Goal: Information Seeking & Learning: Learn about a topic

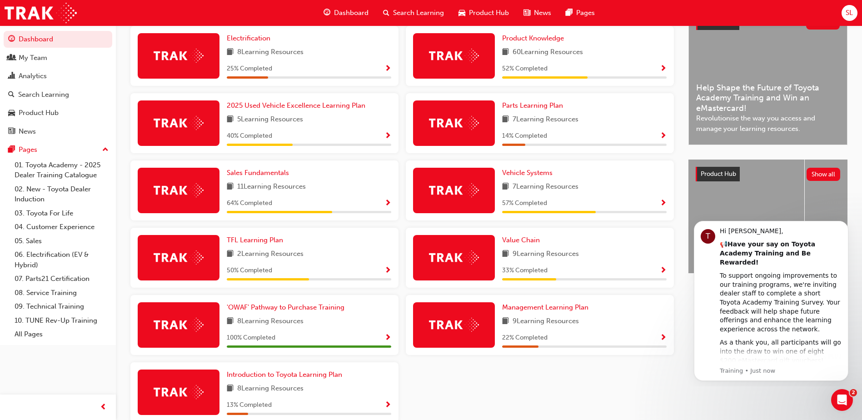
scroll to position [227, 0]
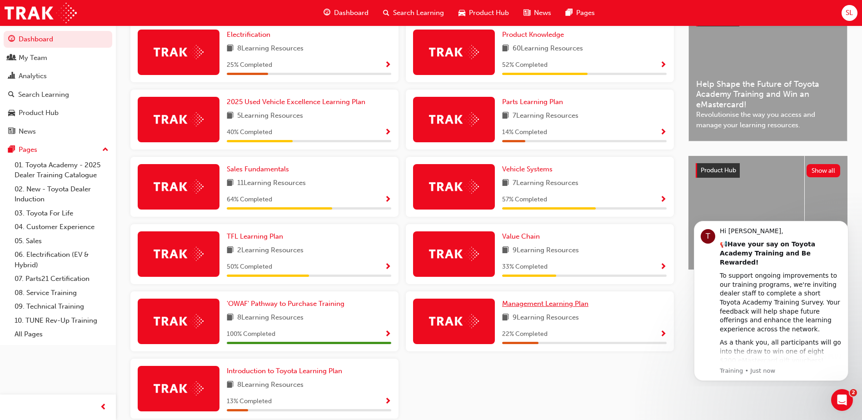
click at [531, 305] on span "Management Learning Plan" at bounding box center [545, 304] width 86 height 8
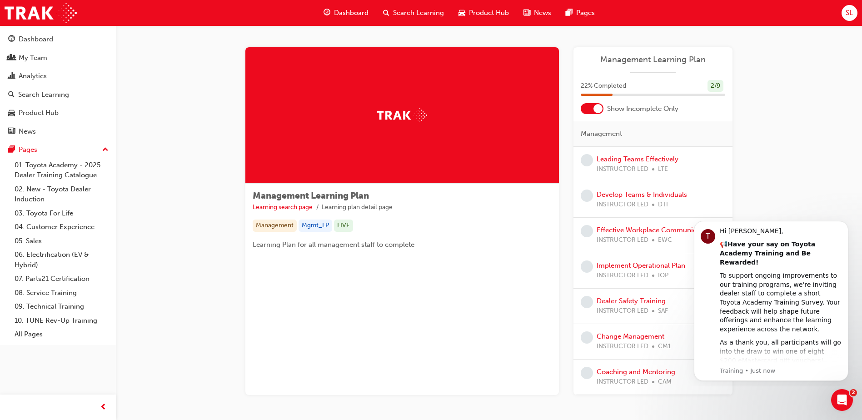
click at [816, 202] on div "Management Learning Plan Learning search page Learning plan detail page Managem…" at bounding box center [489, 231] width 746 height 413
click at [846, 401] on div "Open Intercom Messenger" at bounding box center [841, 399] width 30 height 30
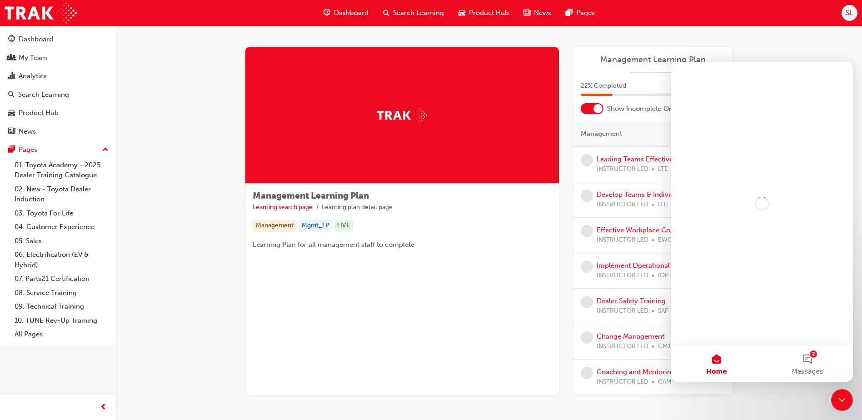
click at [565, 325] on div "Management Learning Plan Learning search page Learning plan detail page Managem…" at bounding box center [488, 221] width 487 height 348
click at [512, 324] on div "Management Learning Plan Learning search page Learning plan detail page Managem…" at bounding box center [402, 221] width 314 height 348
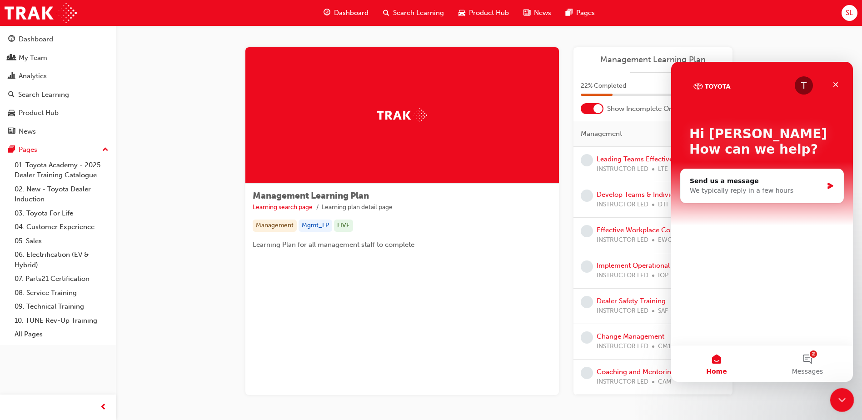
click at [848, 394] on div "Close Intercom Messenger" at bounding box center [841, 399] width 22 height 22
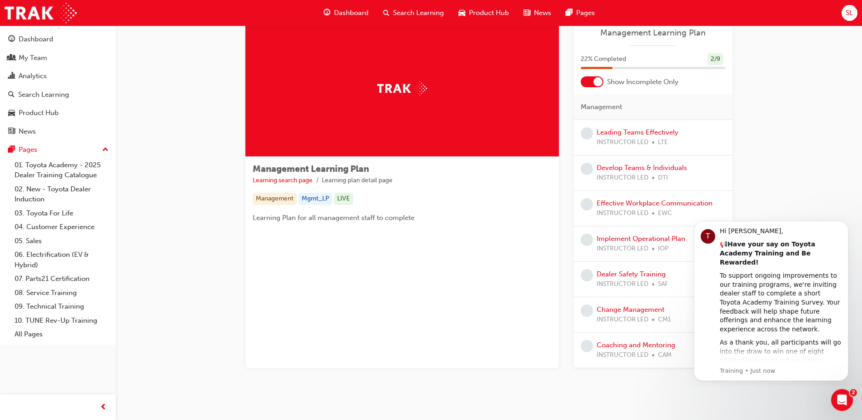
scroll to position [41, 0]
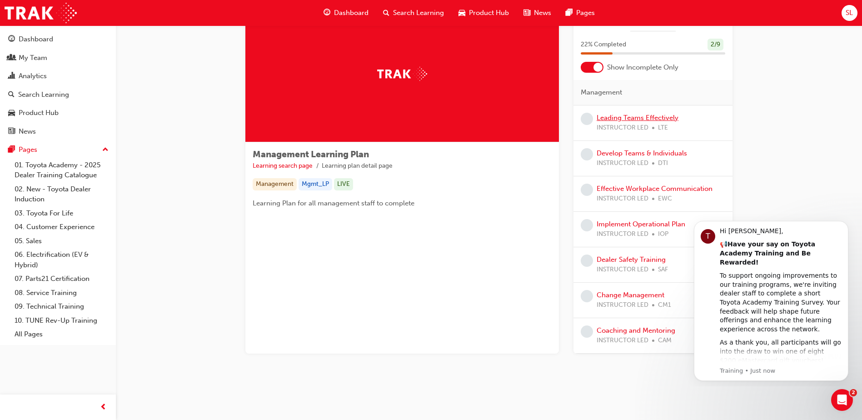
click at [624, 121] on link "Leading Teams Effectively" at bounding box center [638, 118] width 82 height 8
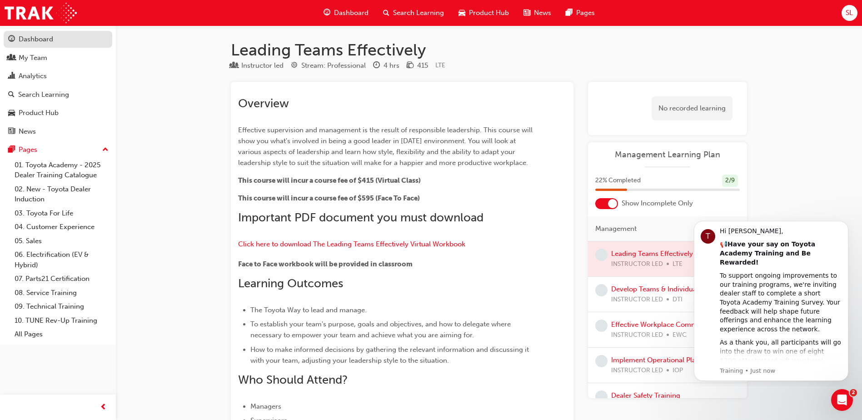
click at [27, 44] on div "Dashboard" at bounding box center [36, 39] width 35 height 10
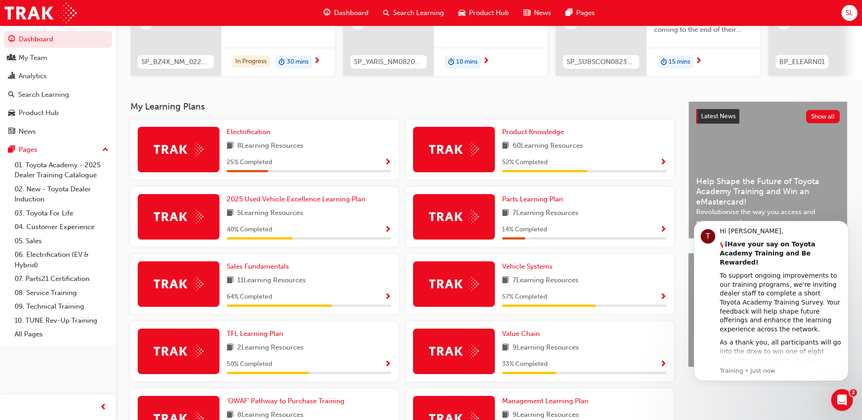
scroll to position [182, 0]
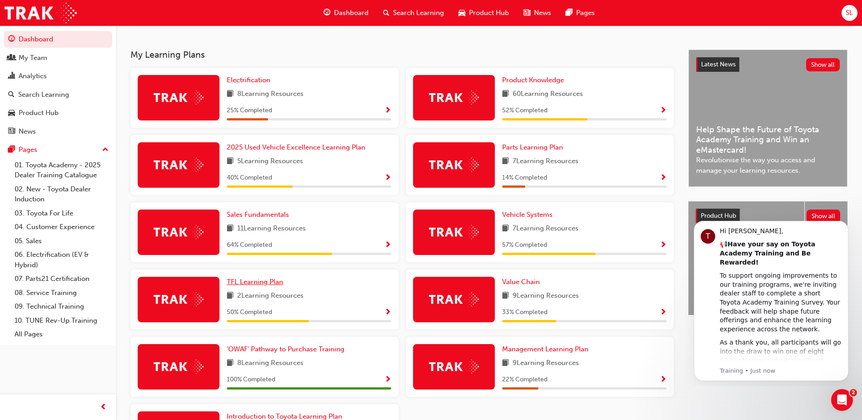
click at [263, 285] on span "TFL Learning Plan" at bounding box center [255, 282] width 56 height 8
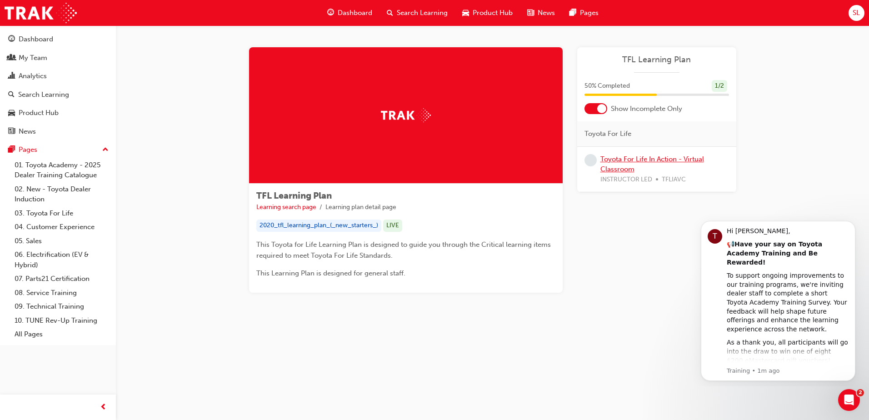
click at [624, 159] on link "Toyota For Life In Action - Virtual Classroom" at bounding box center [653, 164] width 104 height 19
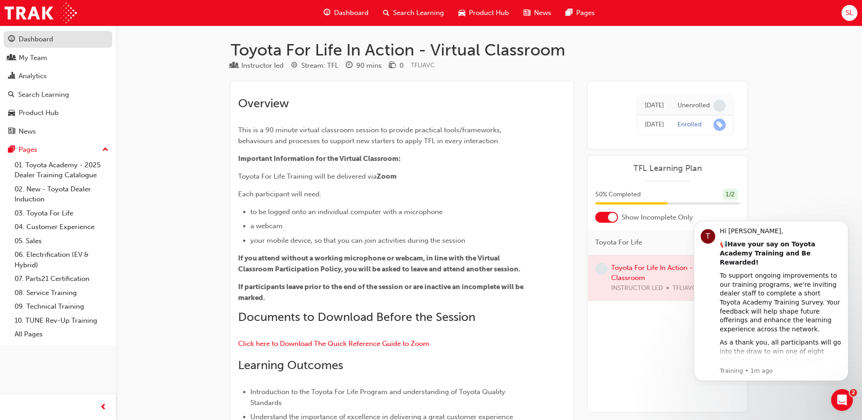
click at [44, 40] on div "Dashboard" at bounding box center [36, 39] width 35 height 10
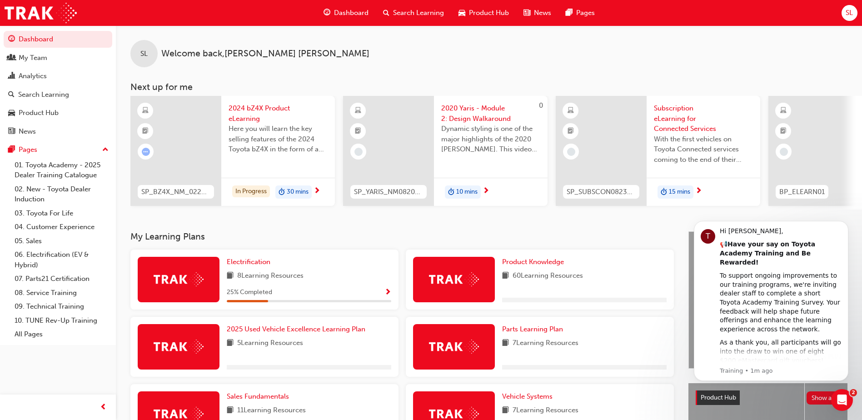
scroll to position [136, 0]
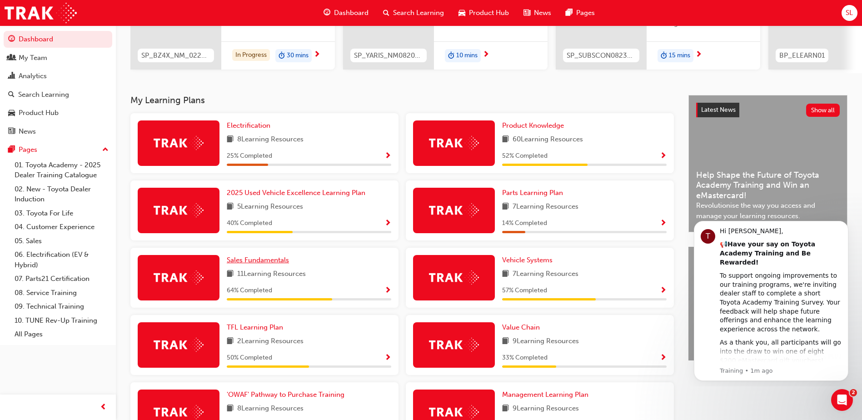
click at [274, 265] on link "Sales Fundamentals" at bounding box center [260, 260] width 66 height 10
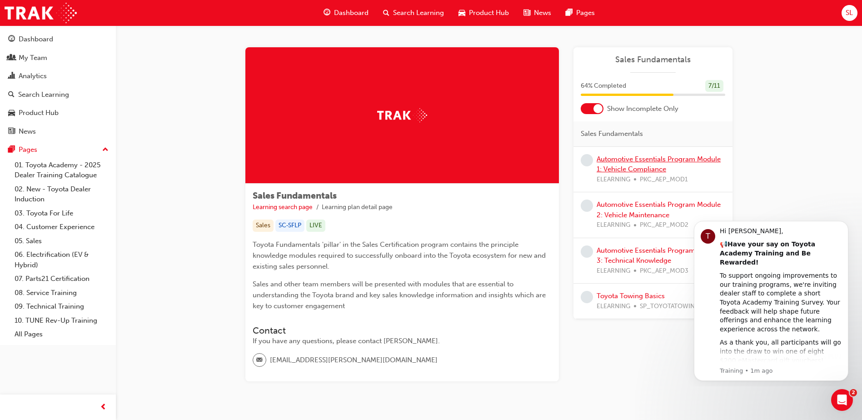
click at [641, 162] on link "Automotive Essentials Program Module 1: Vehicle Compliance" at bounding box center [659, 164] width 124 height 19
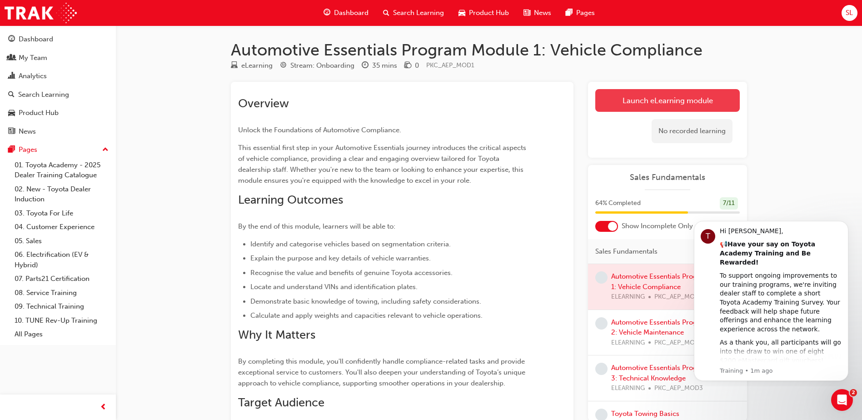
click at [641, 100] on link "Launch eLearning module" at bounding box center [668, 100] width 145 height 23
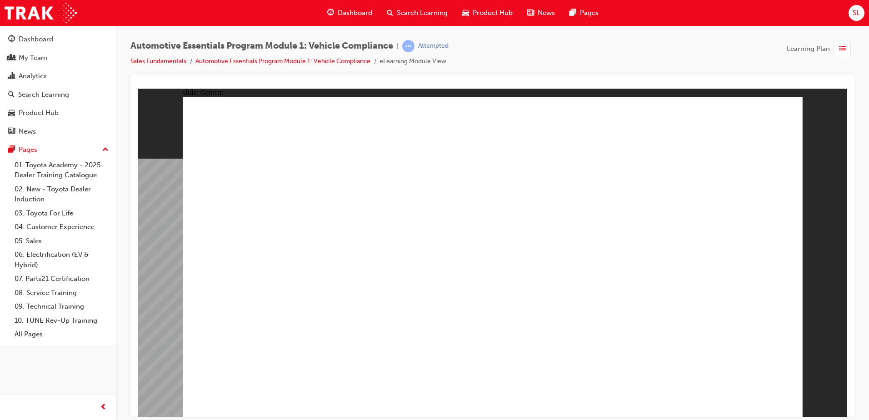
drag, startPoint x: 642, startPoint y: 290, endPoint x: 656, endPoint y: 290, distance: 14.1
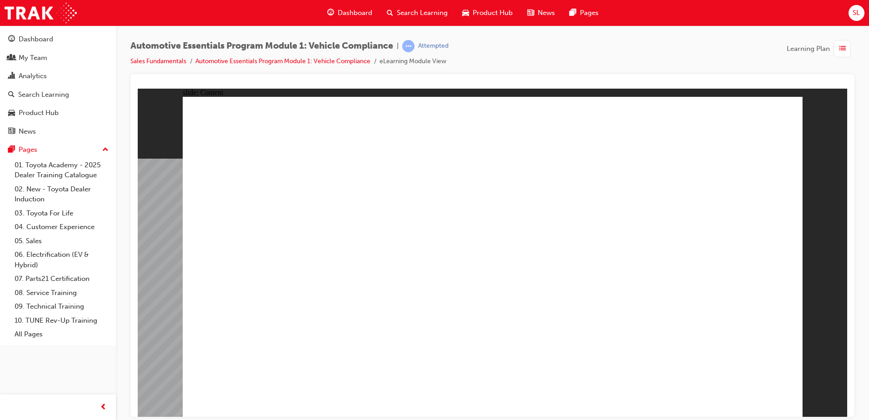
drag, startPoint x: 845, startPoint y: 308, endPoint x: 851, endPoint y: 304, distance: 7.7
click at [847, 304] on html "slide: Content Rectangle 1 Oval 1 MENU Line 1 RESOURCES Line 1 Rectangle 1 arro…" at bounding box center [493, 252] width 710 height 328
click at [863, 299] on div "Automotive Essentials Program Module 1: Vehicle Compliance | Attempted Sales Fu…" at bounding box center [492, 211] width 753 height 372
drag, startPoint x: 866, startPoint y: 296, endPoint x: 871, endPoint y: 350, distance: 53.4
click at [869, 350] on html "Your version of Internet Explorer is outdated and not supported. Please upgrade…" at bounding box center [434, 210] width 869 height 420
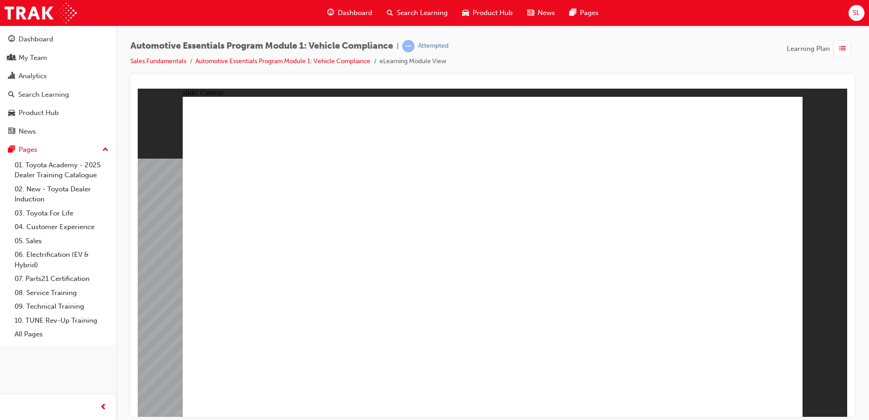
drag, startPoint x: 488, startPoint y: 167, endPoint x: 500, endPoint y: 174, distance: 13.6
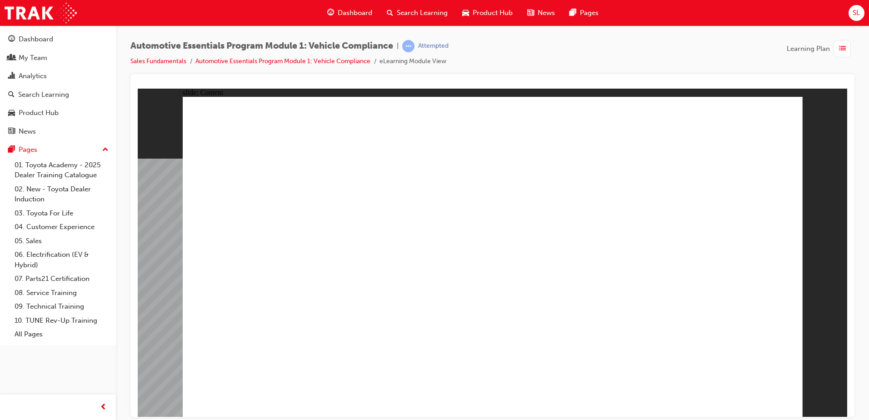
radio input "true"
drag, startPoint x: 745, startPoint y: 389, endPoint x: 751, endPoint y: 393, distance: 7.5
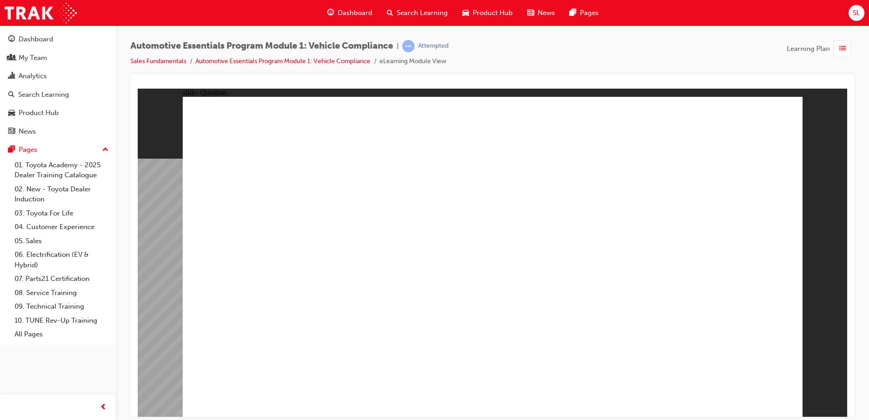
drag, startPoint x: 601, startPoint y: 224, endPoint x: 633, endPoint y: 205, distance: 36.9
radio input "true"
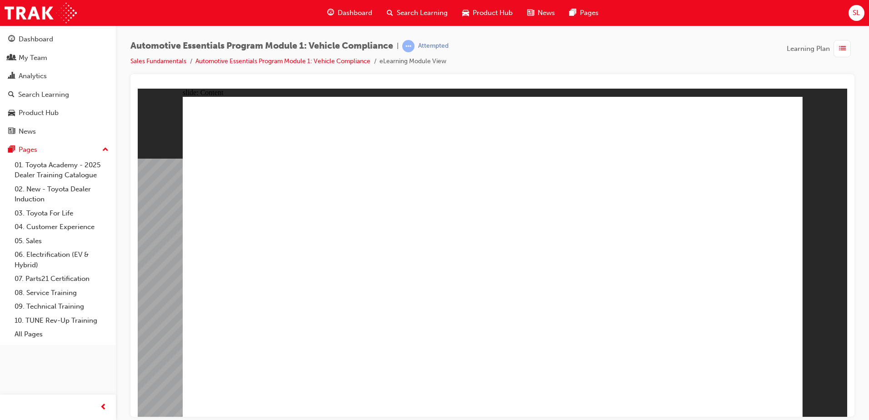
drag, startPoint x: 343, startPoint y: 350, endPoint x: 327, endPoint y: 350, distance: 16.4
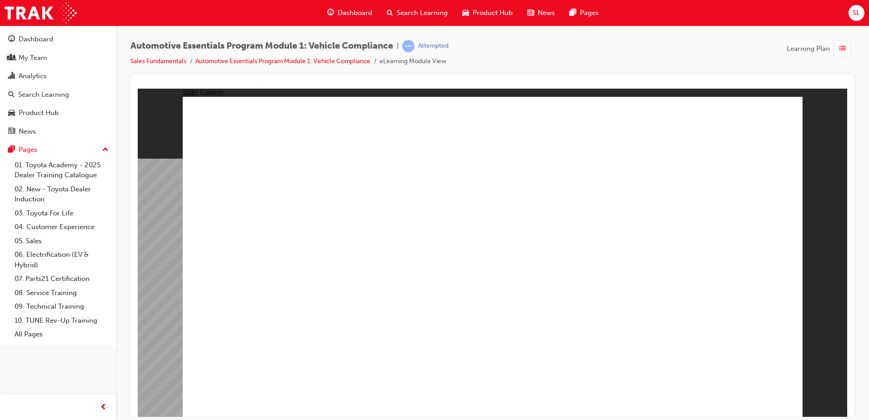
drag, startPoint x: 286, startPoint y: 373, endPoint x: 297, endPoint y: 375, distance: 10.8
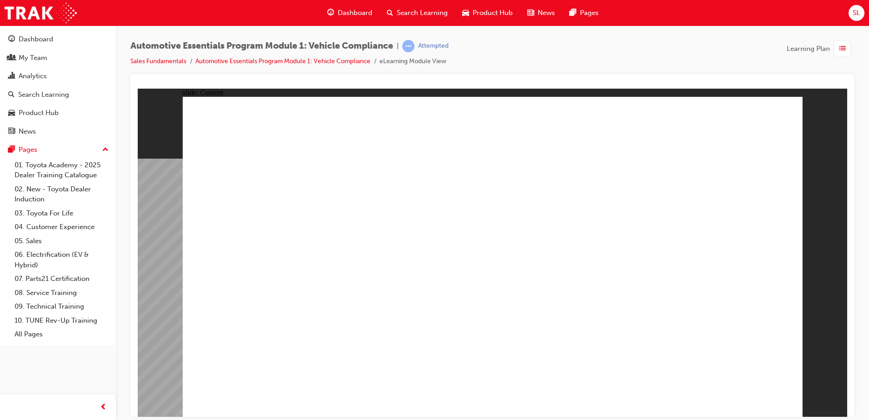
drag, startPoint x: 375, startPoint y: 379, endPoint x: 407, endPoint y: 379, distance: 31.8
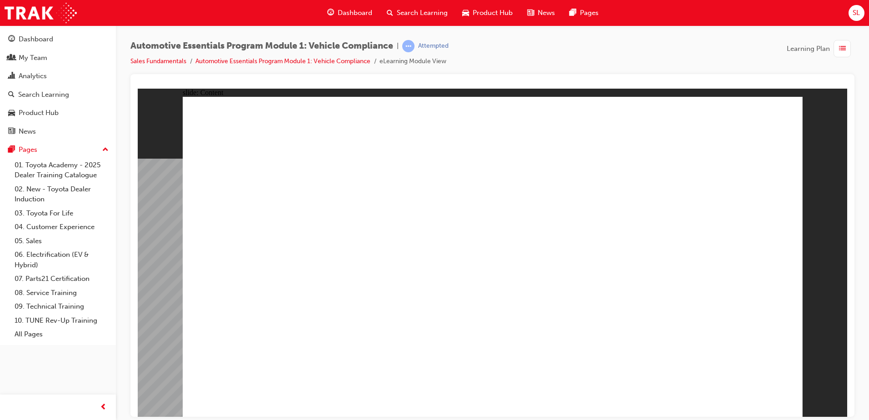
drag, startPoint x: 342, startPoint y: 216, endPoint x: 356, endPoint y: 228, distance: 18.4
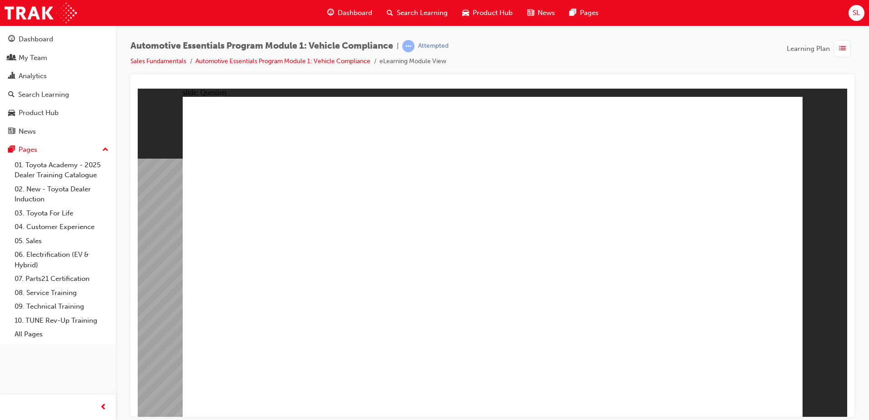
radio input "true"
drag, startPoint x: 493, startPoint y: 317, endPoint x: 488, endPoint y: 317, distance: 4.6
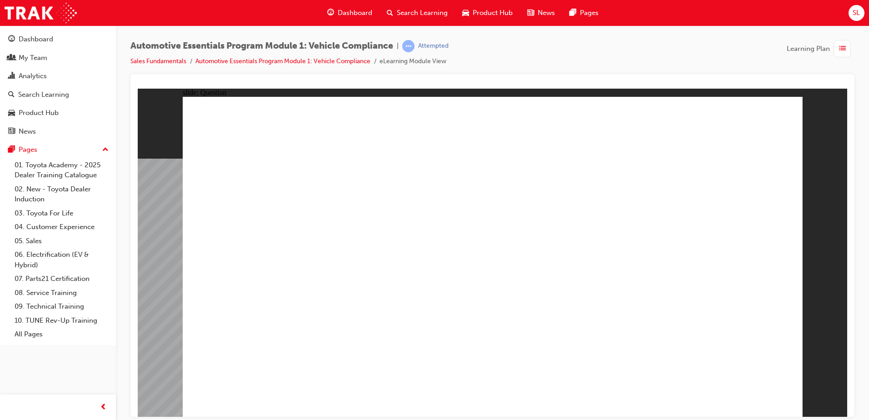
radio input "true"
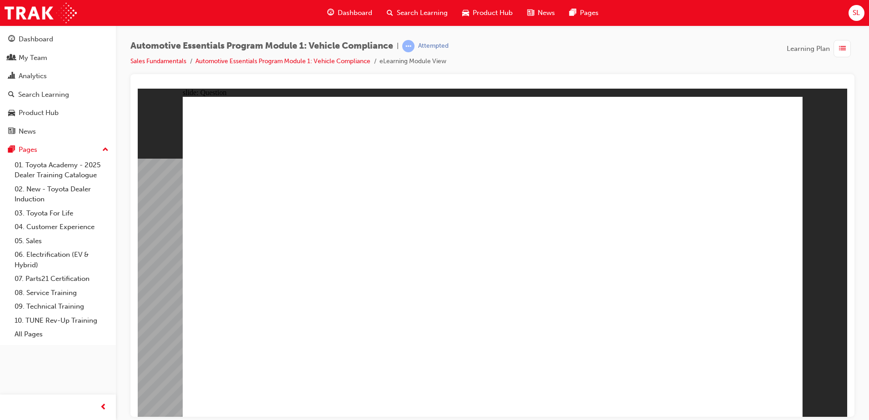
radio input "true"
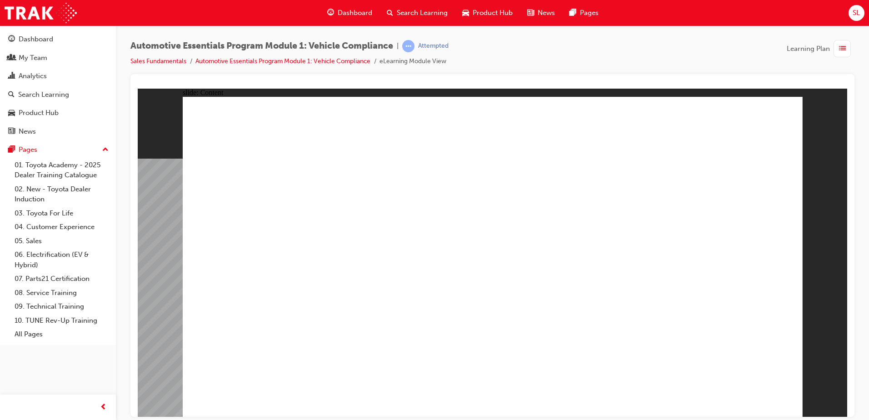
drag, startPoint x: 782, startPoint y: 112, endPoint x: 786, endPoint y: 109, distance: 5.2
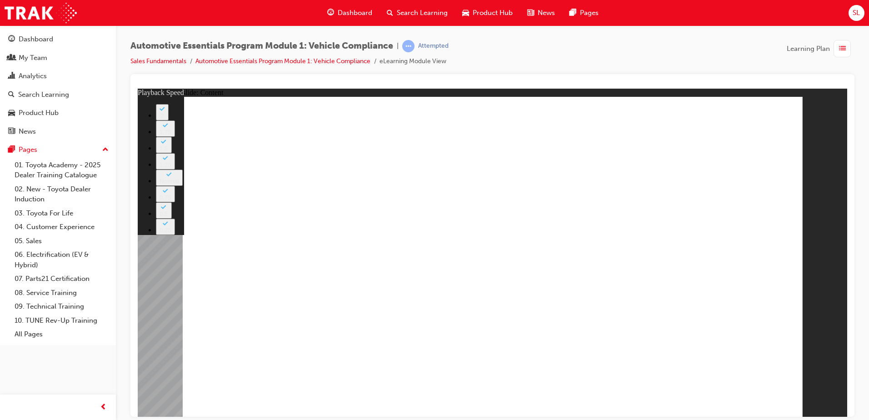
type input "43"
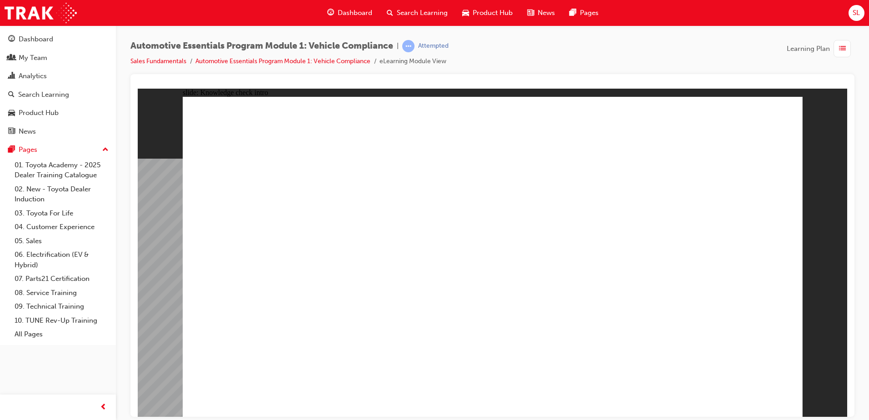
radio input "true"
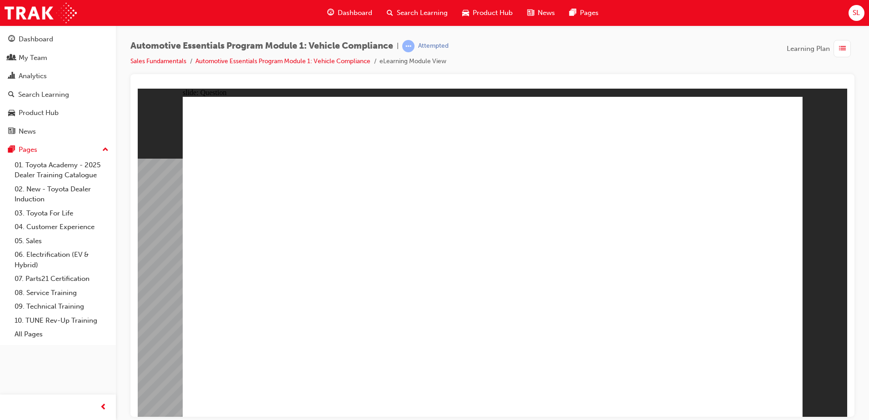
radio input "true"
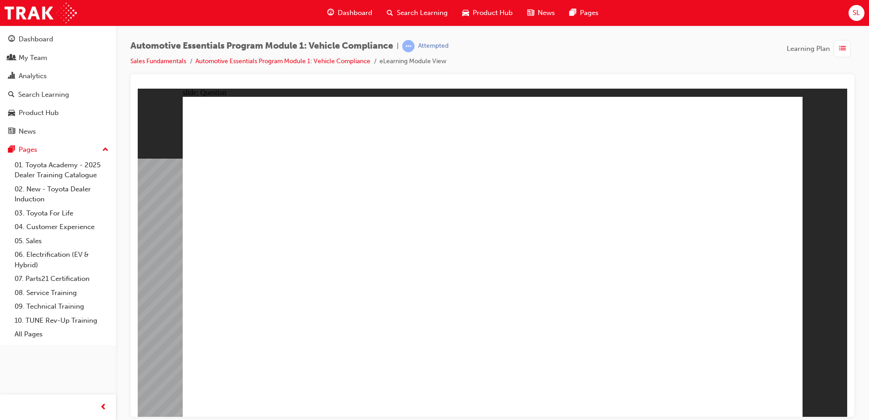
radio input "true"
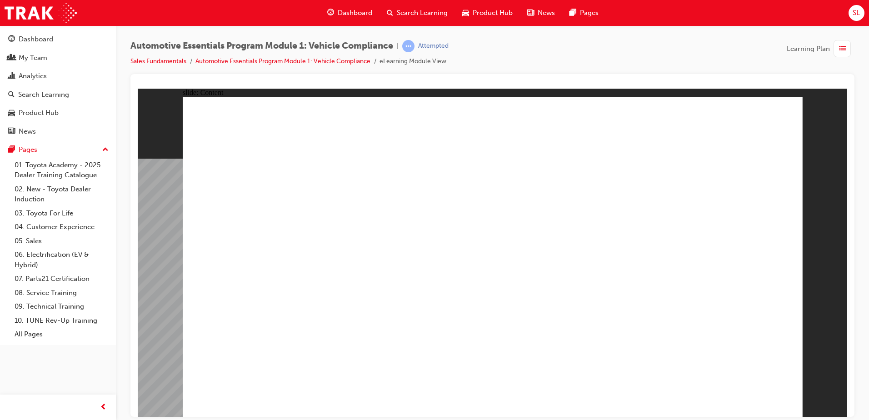
drag, startPoint x: 765, startPoint y: 121, endPoint x: 782, endPoint y: 112, distance: 18.9
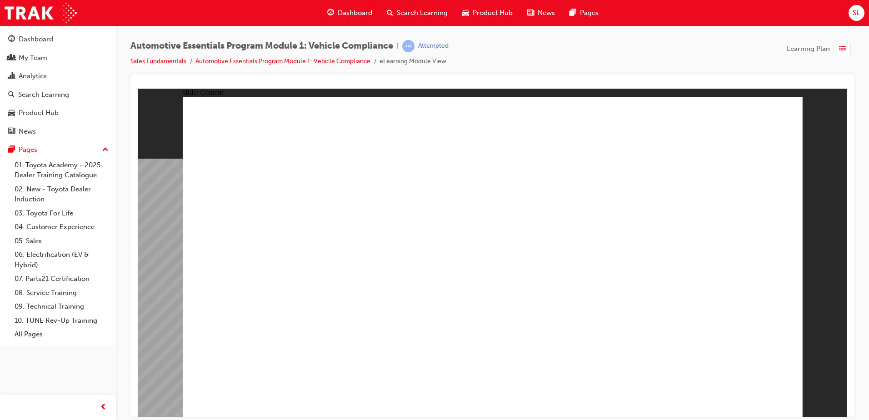
radio input "true"
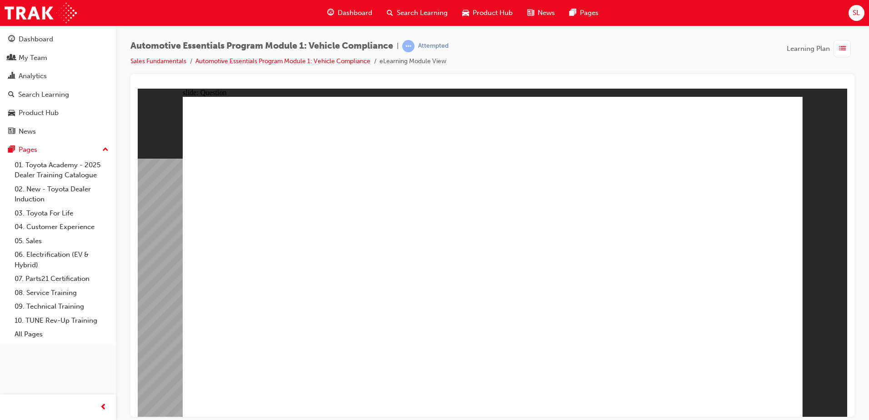
radio input "true"
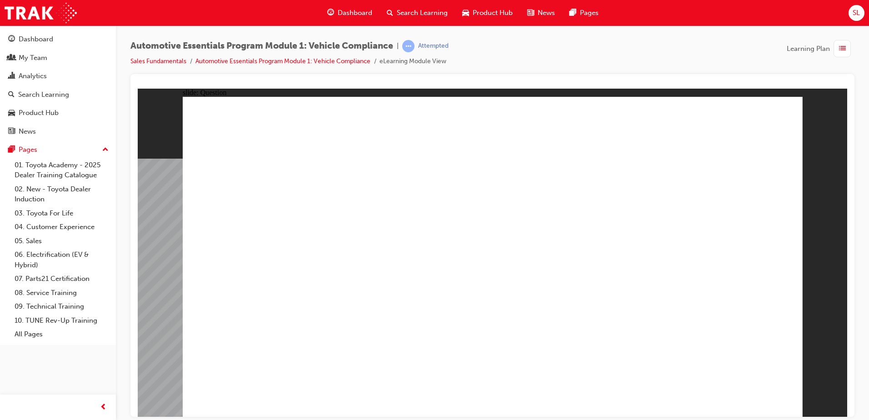
radio input "true"
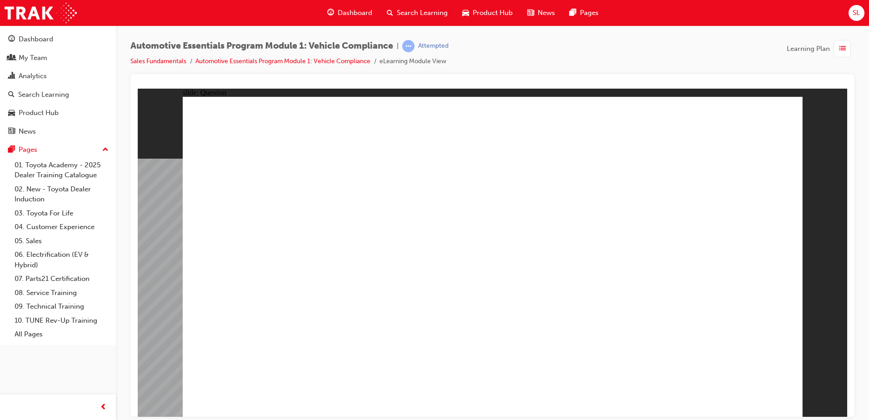
radio input "true"
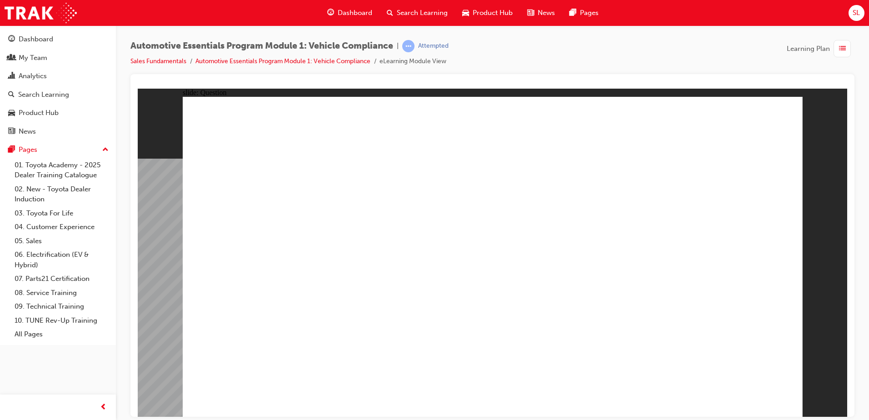
radio input "true"
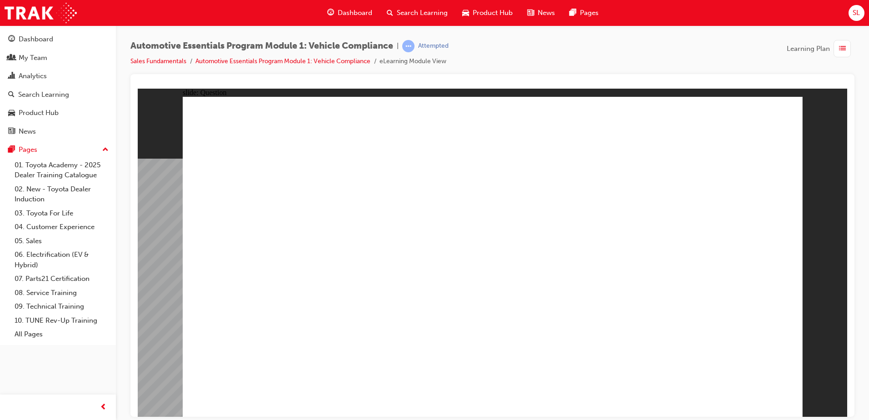
drag, startPoint x: 554, startPoint y: 274, endPoint x: 570, endPoint y: 269, distance: 16.7
radio input "true"
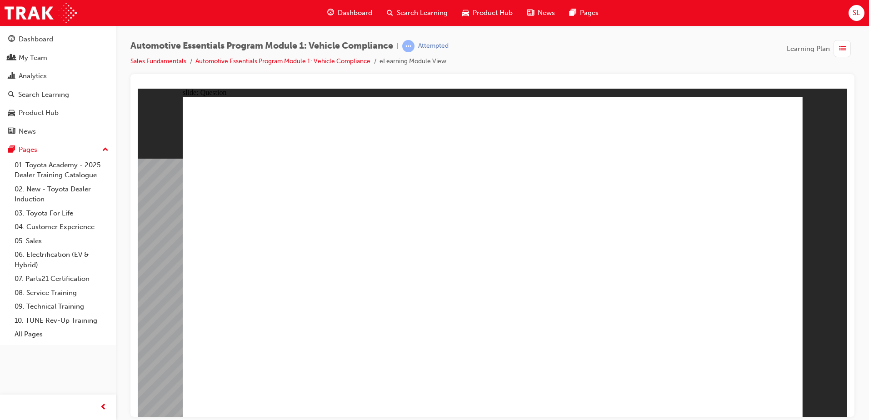
radio input "true"
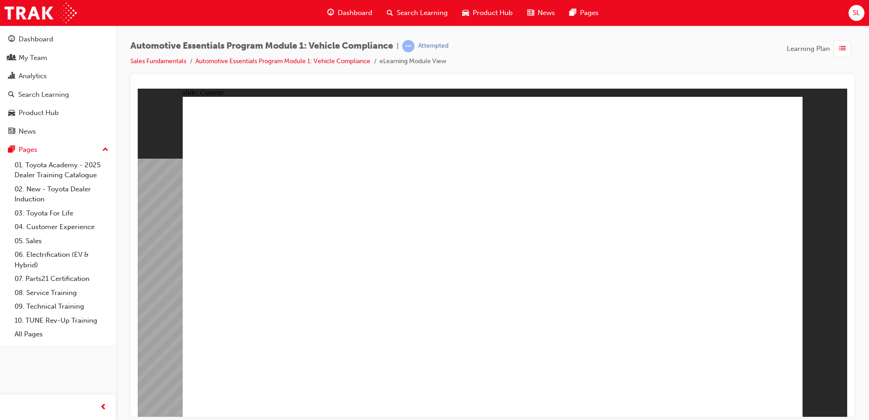
drag, startPoint x: 762, startPoint y: 120, endPoint x: 779, endPoint y: 111, distance: 19.3
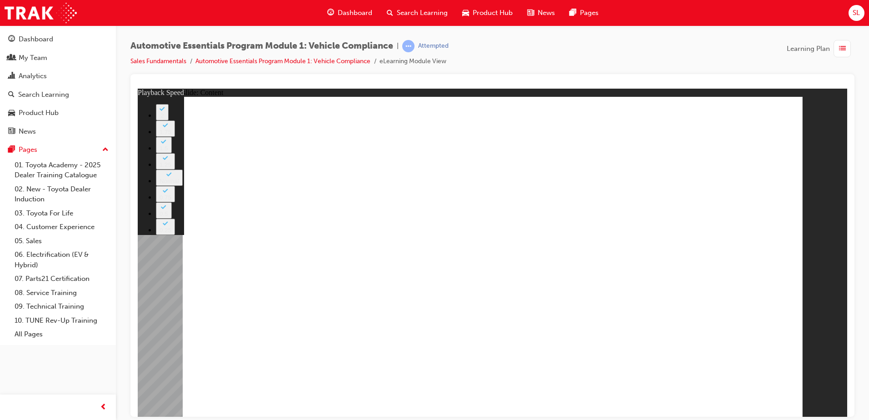
type input "35"
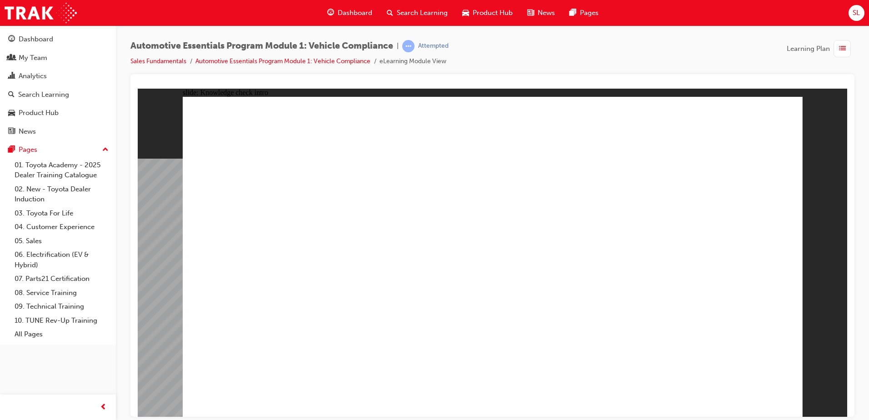
radio input "true"
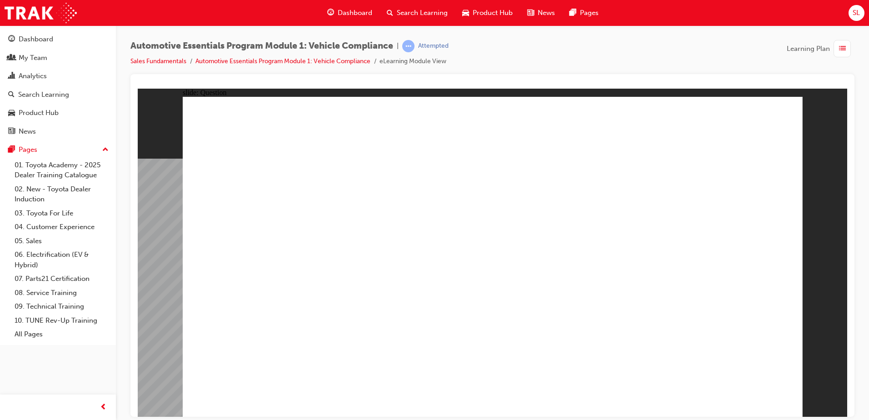
radio input "true"
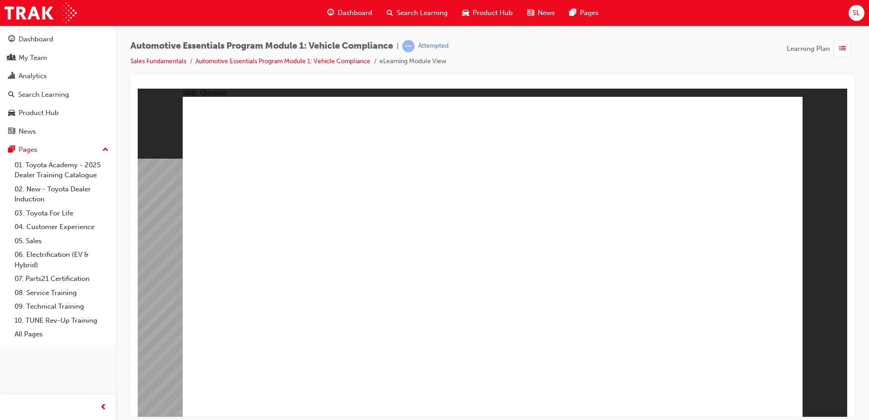
radio input "true"
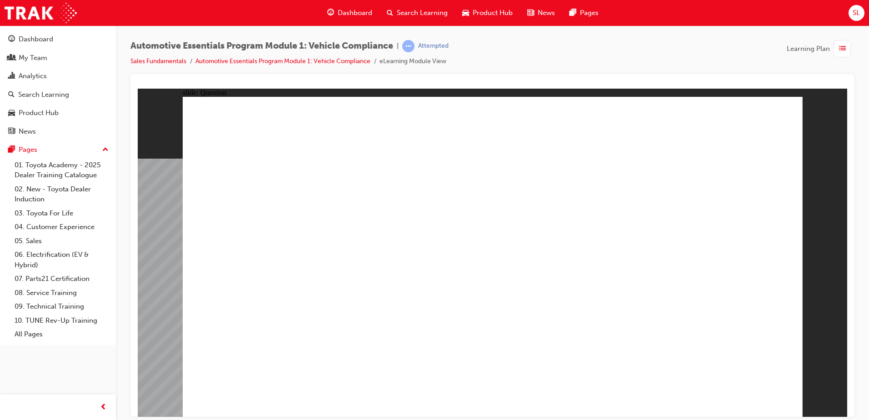
radio input "true"
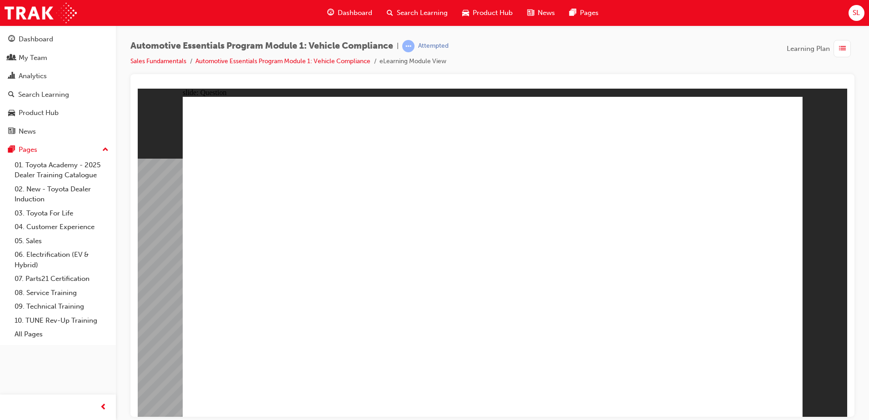
drag, startPoint x: 782, startPoint y: 388, endPoint x: 756, endPoint y: 394, distance: 26.6
radio input "true"
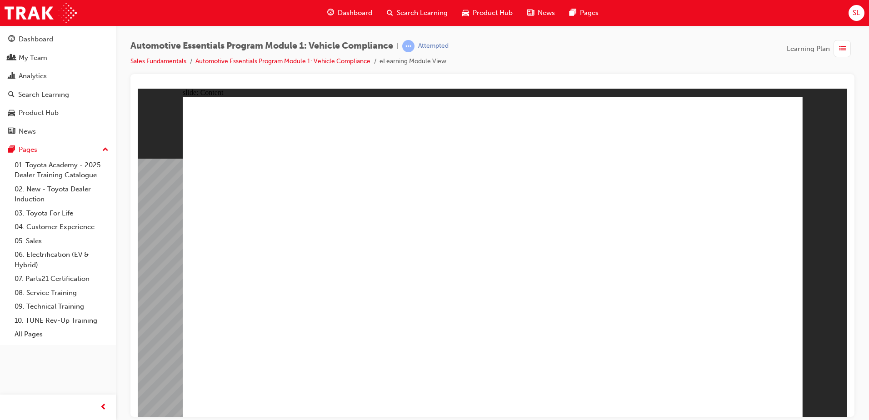
drag, startPoint x: 376, startPoint y: 325, endPoint x: 385, endPoint y: 328, distance: 10.1
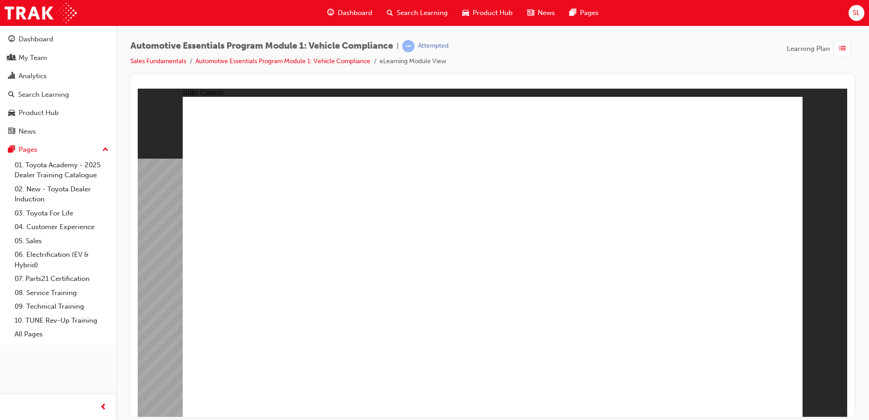
drag, startPoint x: 398, startPoint y: 319, endPoint x: 390, endPoint y: 321, distance: 8.4
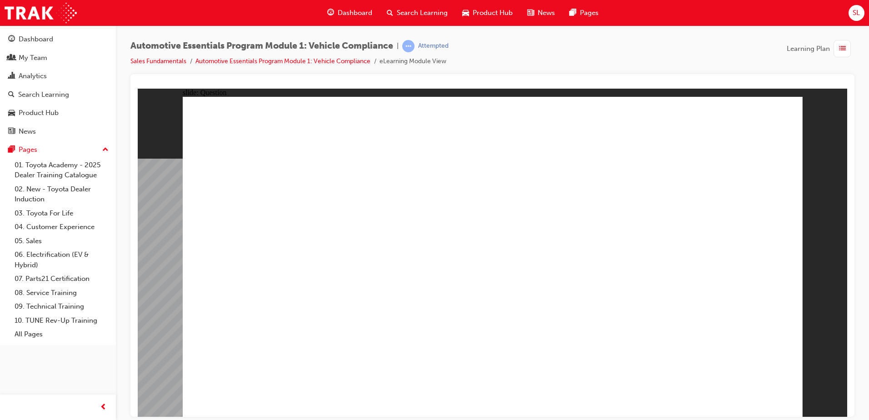
radio input "true"
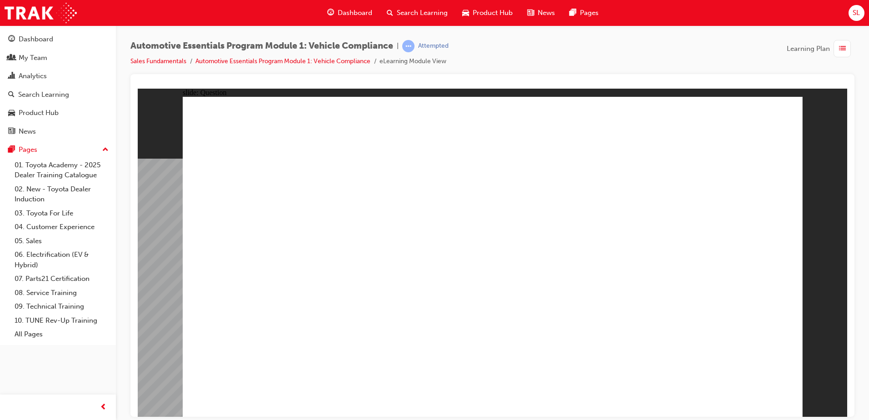
radio input "true"
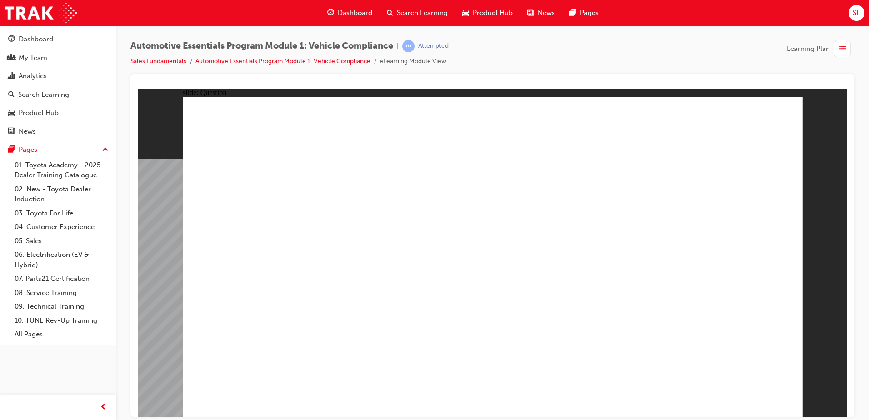
radio input "true"
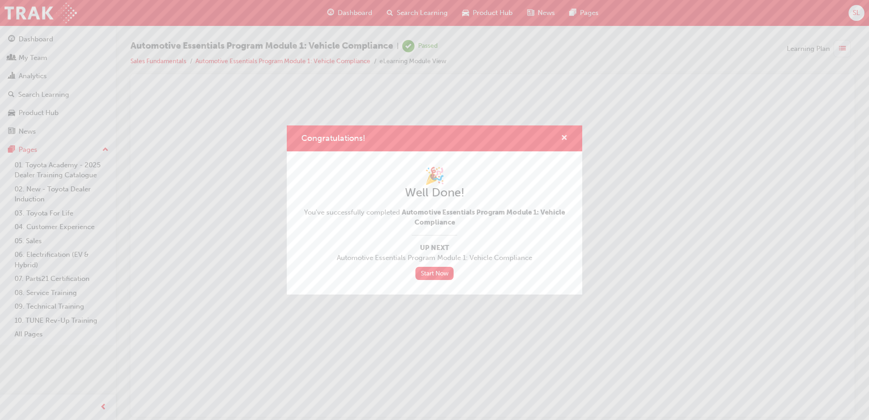
click at [563, 135] on span "cross-icon" at bounding box center [564, 139] width 7 height 8
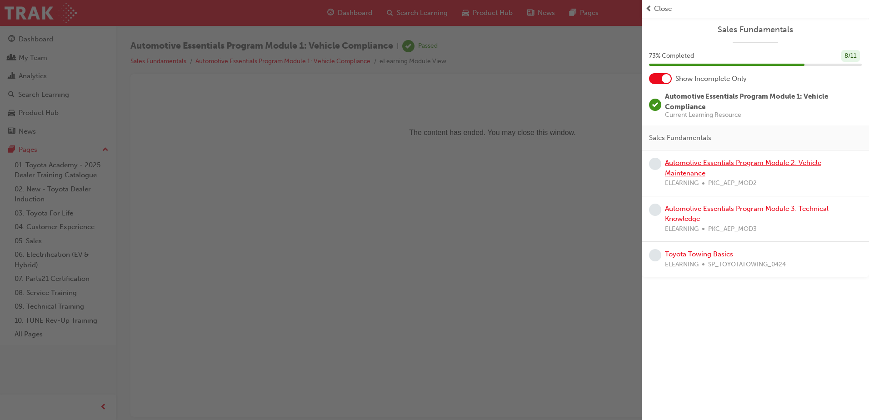
click at [681, 174] on link "Automotive Essentials Program Module 2: Vehicle Maintenance" at bounding box center [743, 168] width 156 height 19
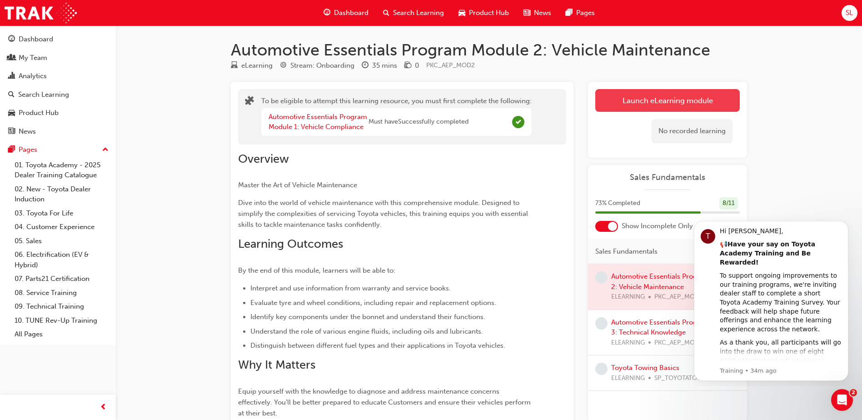
click at [680, 107] on button "Launch eLearning module" at bounding box center [668, 100] width 145 height 23
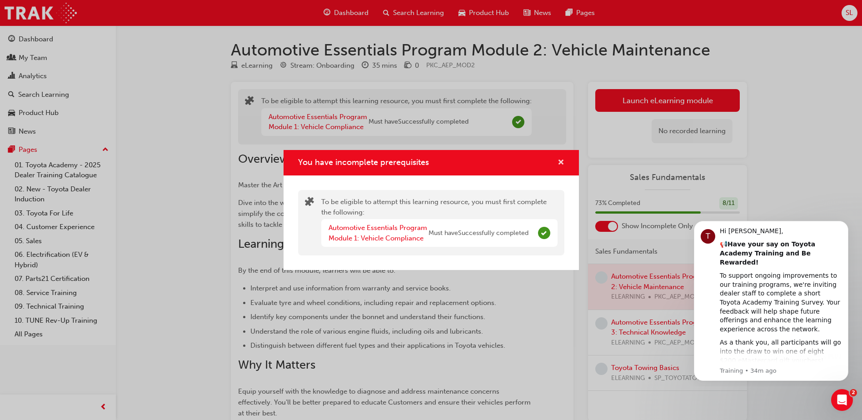
click at [559, 161] on span "cross-icon" at bounding box center [561, 163] width 7 height 8
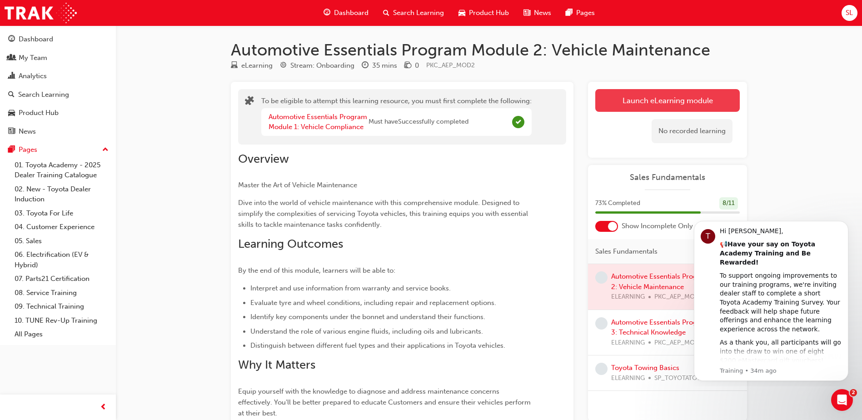
click at [637, 102] on button "Launch eLearning module" at bounding box center [668, 100] width 145 height 23
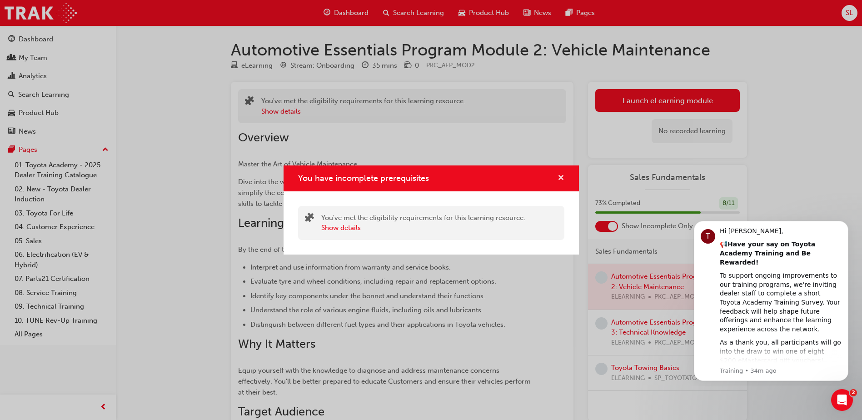
click at [560, 178] on span "cross-icon" at bounding box center [561, 179] width 7 height 8
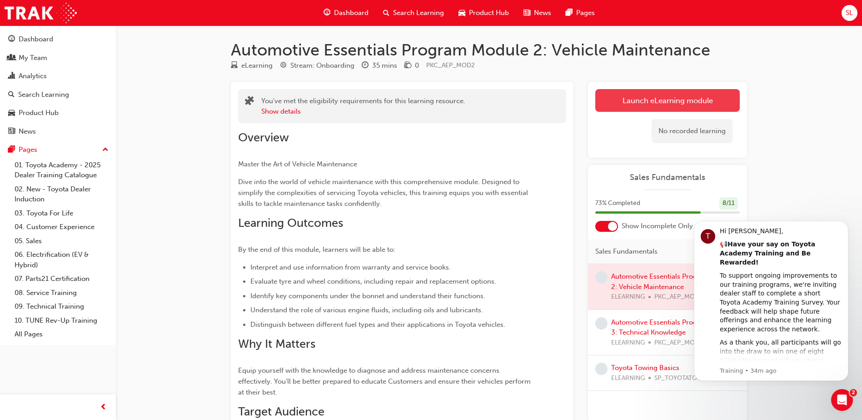
click at [668, 106] on button "Launch eLearning module" at bounding box center [668, 100] width 145 height 23
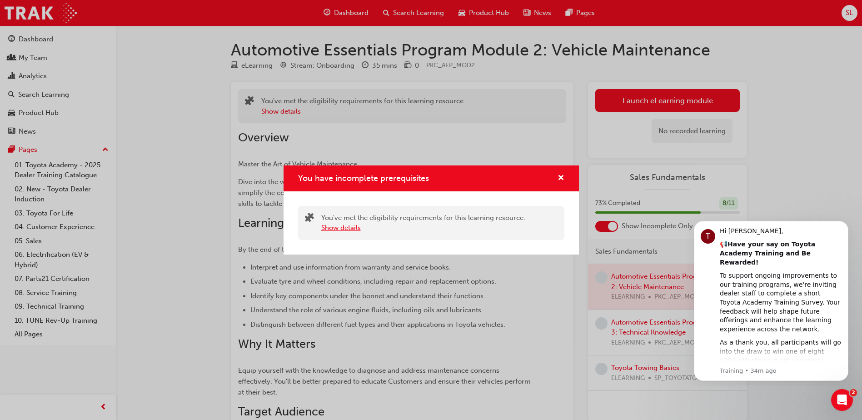
click at [338, 232] on button "Show details" at bounding box center [341, 228] width 40 height 10
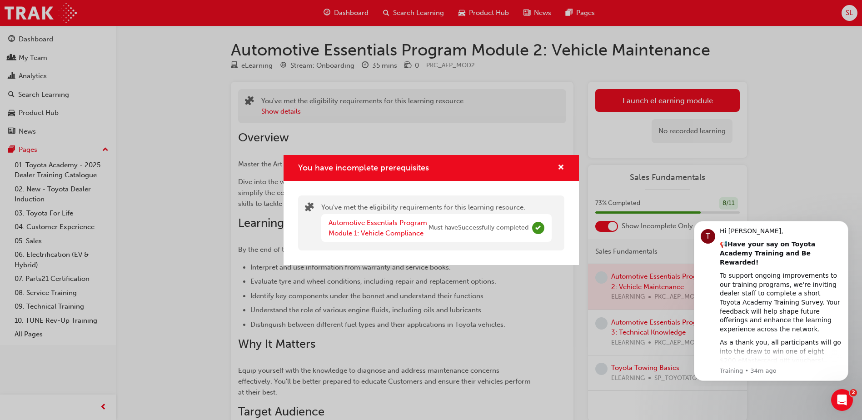
click at [376, 227] on div "Automotive Essentials Program Module 1: Vehicle Compliance" at bounding box center [379, 228] width 100 height 20
click at [381, 224] on link "Automotive Essentials Program Module 1: Vehicle Compliance" at bounding box center [378, 228] width 99 height 19
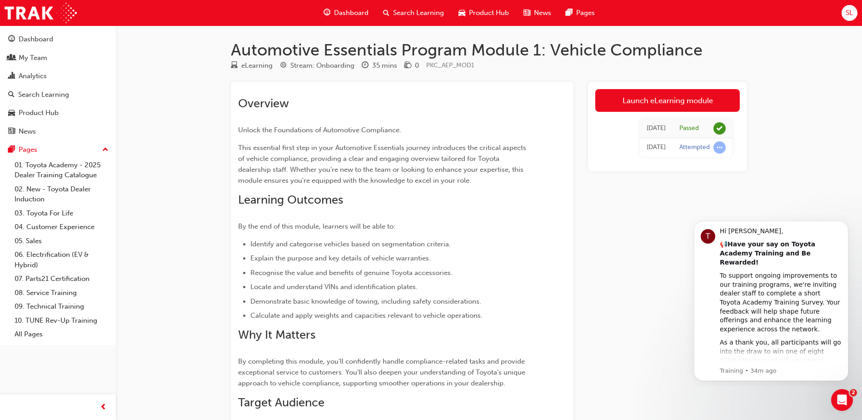
click at [711, 398] on div "Launch eLearning module [DATE] Passed [DATE] Attempted" at bounding box center [667, 303] width 159 height 442
click at [844, 224] on icon "Dismiss notification" at bounding box center [846, 223] width 5 height 5
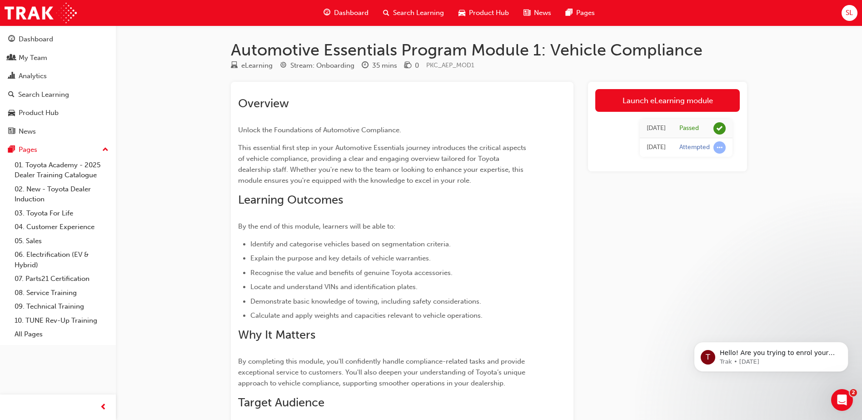
click at [364, 15] on span "Dashboard" at bounding box center [351, 13] width 35 height 10
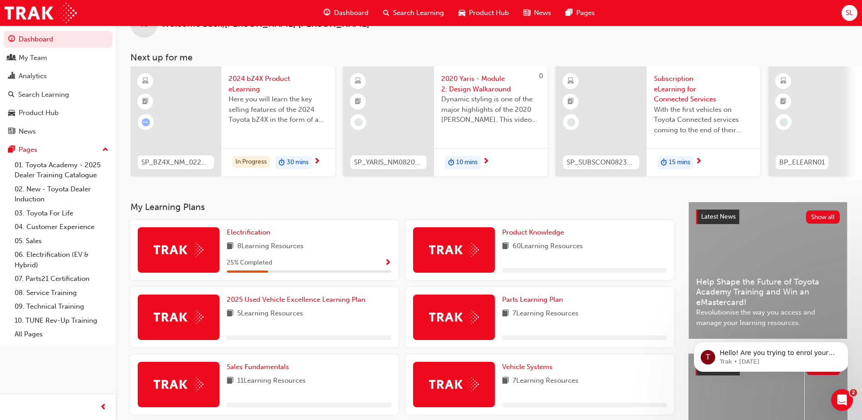
scroll to position [45, 0]
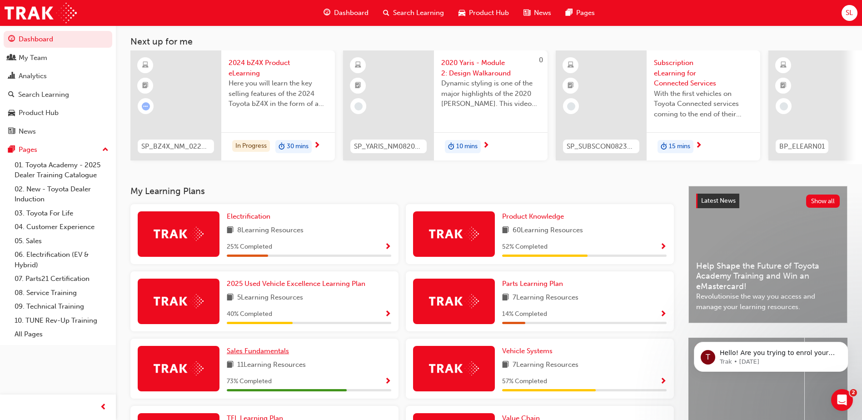
click at [264, 354] on span "Sales Fundamentals" at bounding box center [258, 351] width 62 height 8
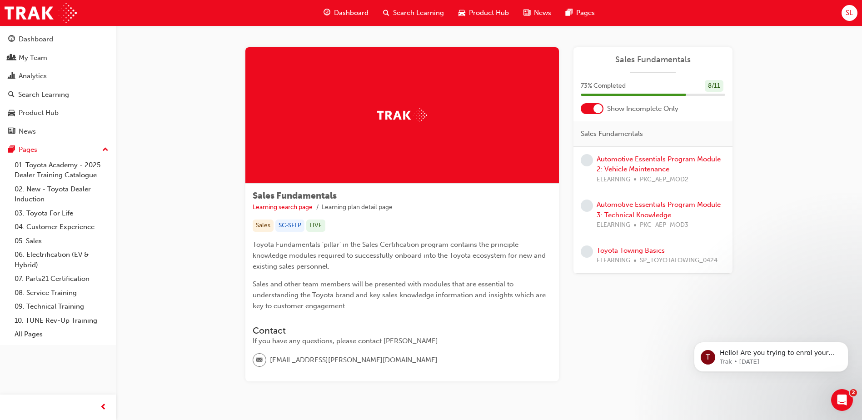
click at [615, 163] on div "Automotive Essentials Program Module 2: Vehicle Maintenance ELEARNING PKC_AEP_M…" at bounding box center [661, 169] width 129 height 31
click at [612, 168] on link "Automotive Essentials Program Module 2: Vehicle Maintenance" at bounding box center [659, 164] width 124 height 19
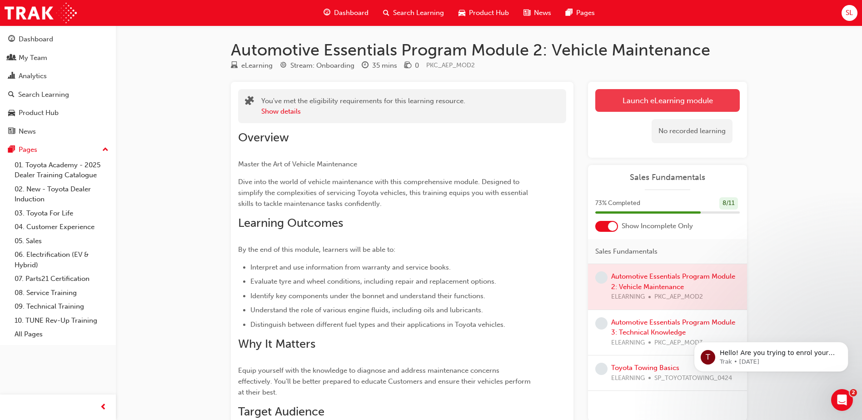
click at [675, 98] on link "Launch eLearning module" at bounding box center [668, 100] width 145 height 23
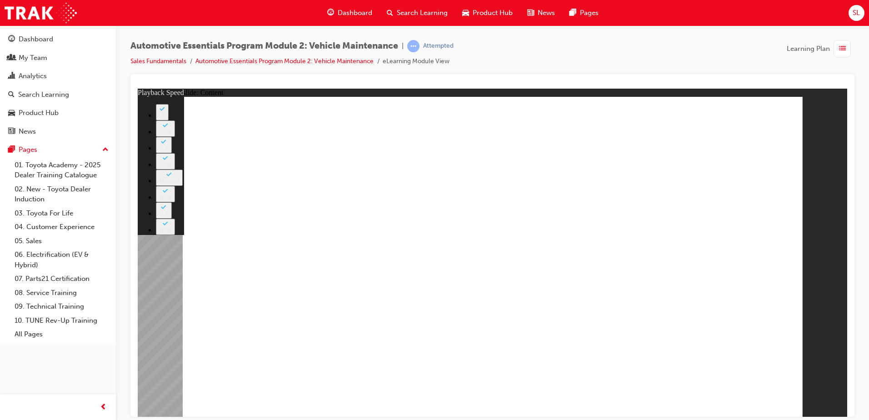
type input "6"
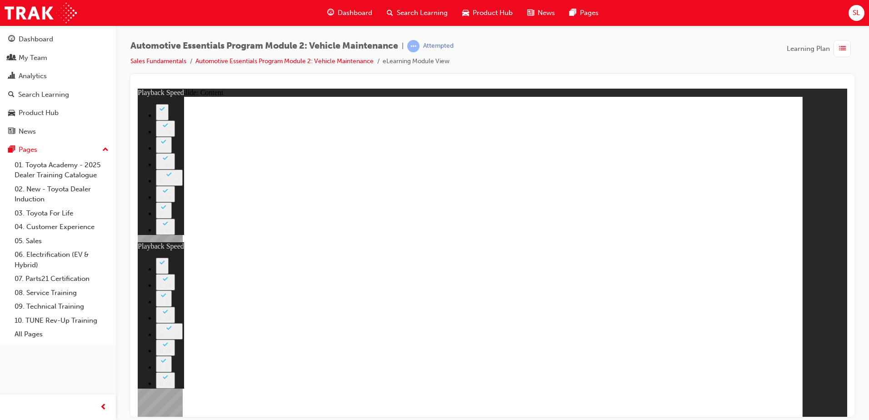
type input "35"
